Goal: Find specific page/section: Find specific page/section

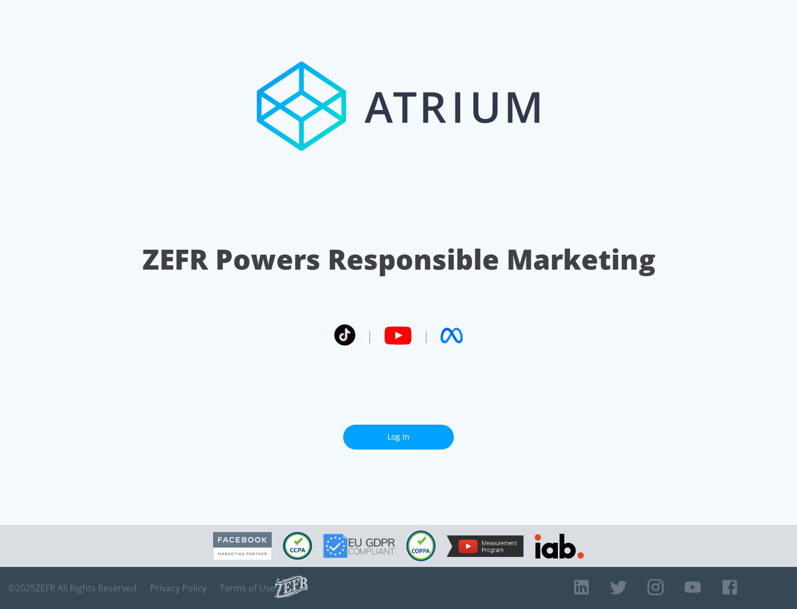
click at [398, 437] on link "Log In" at bounding box center [398, 436] width 111 height 25
